Goal: Navigation & Orientation: Find specific page/section

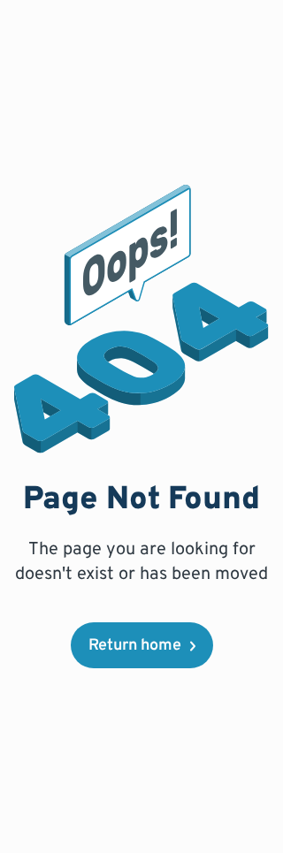
click at [3, 233] on div "Page Not Found The page you are looking for doesn't exist or has been moved Ret…" at bounding box center [141, 426] width 283 height 853
click at [266, 684] on div "Page Not Found The page you are looking for doesn't exist or has been moved Ret…" at bounding box center [141, 426] width 255 height 853
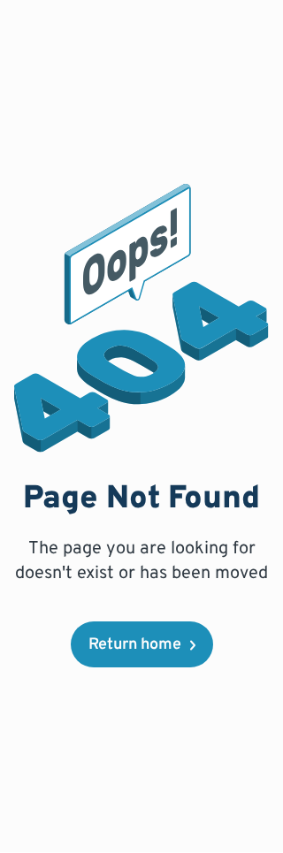
click at [269, 698] on div "Page Not Found The page you are looking for doesn't exist or has been moved Ret…" at bounding box center [141, 426] width 283 height 853
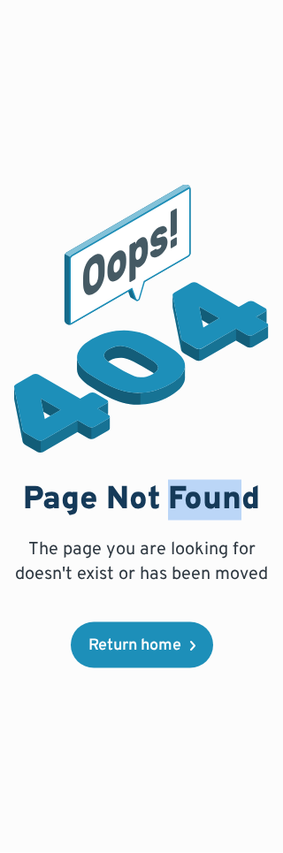
click at [275, 762] on div "Page Not Found The page you are looking for doesn't exist or has been moved Ret…" at bounding box center [141, 426] width 283 height 853
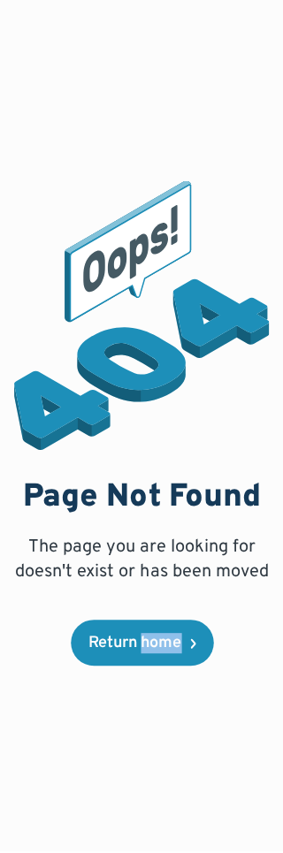
scroll to position [47, 0]
click at [263, 706] on div "Page Not Found The page you are looking for doesn't exist or has been moved Ret…" at bounding box center [141, 426] width 255 height 853
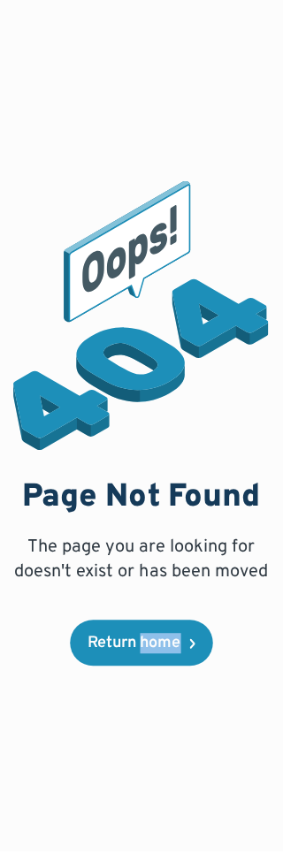
scroll to position [65, 0]
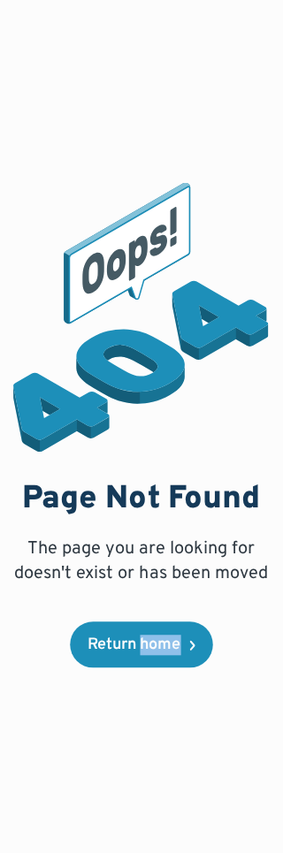
click at [249, 751] on div "Page Not Found The page you are looking for doesn't exist or has been moved Ret…" at bounding box center [141, 426] width 255 height 853
click at [270, 717] on div "Page Not Found The page you are looking for doesn't exist or has been moved Ret…" at bounding box center [141, 426] width 283 height 853
click at [270, 719] on div "Page Not Found The page you are looking for doesn't exist or has been moved Ret…" at bounding box center [141, 426] width 283 height 853
click at [268, 701] on div "Page Not Found The page you are looking for doesn't exist or has been moved Ret…" at bounding box center [141, 426] width 283 height 853
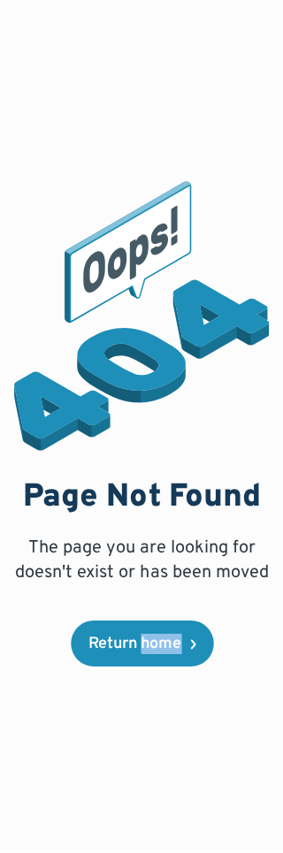
scroll to position [25, 0]
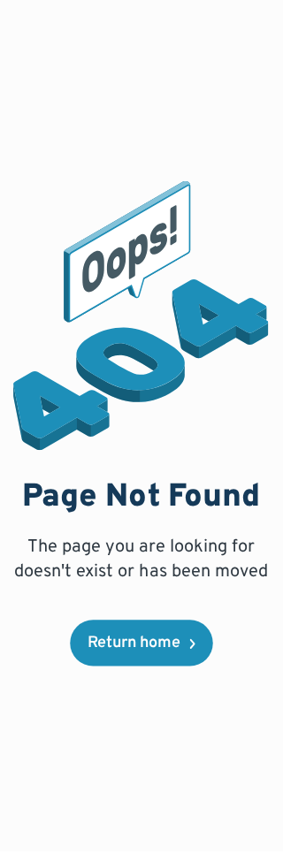
click at [15, 425] on img at bounding box center [141, 319] width 255 height 268
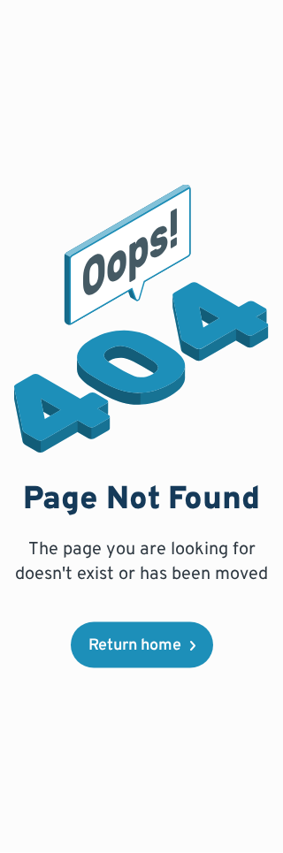
scroll to position [63, 0]
click at [268, 848] on div "Page Not Found The page you are looking for doesn't exist or has been moved Ret…" at bounding box center [141, 426] width 255 height 853
click at [266, 811] on div "Page Not Found The page you are looking for doesn't exist or has been moved Ret…" at bounding box center [141, 426] width 255 height 853
click at [268, 822] on div "Page Not Found The page you are looking for doesn't exist or has been moved Ret…" at bounding box center [141, 426] width 255 height 853
click at [269, 820] on div "Page Not Found The page you are looking for doesn't exist or has been moved Ret…" at bounding box center [141, 426] width 283 height 853
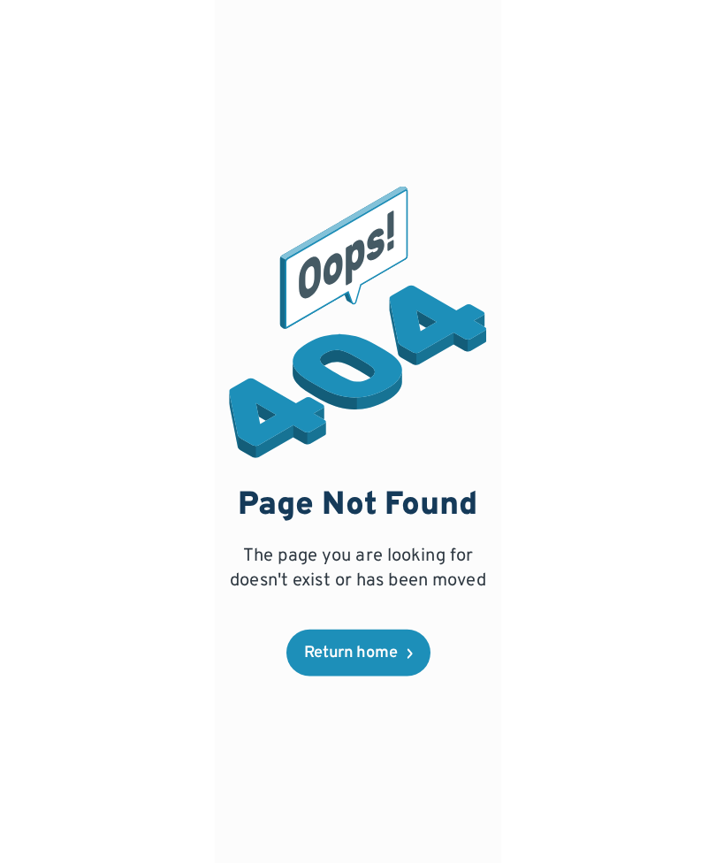
scroll to position [57, 0]
